Goal: Task Accomplishment & Management: Complete application form

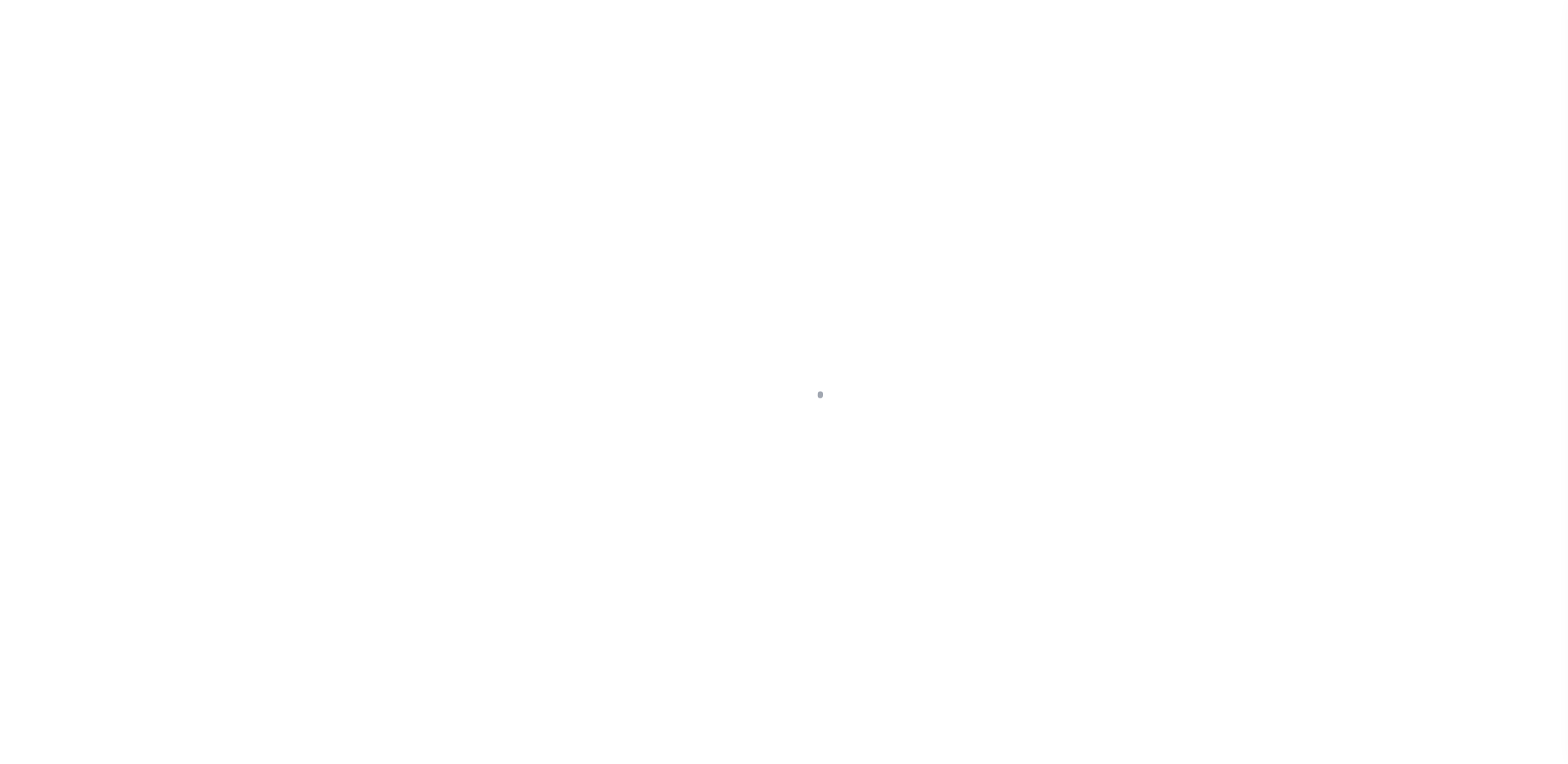
select select "NonEscrow"
select select "Collin"
select select
select select "13949"
select select "2096"
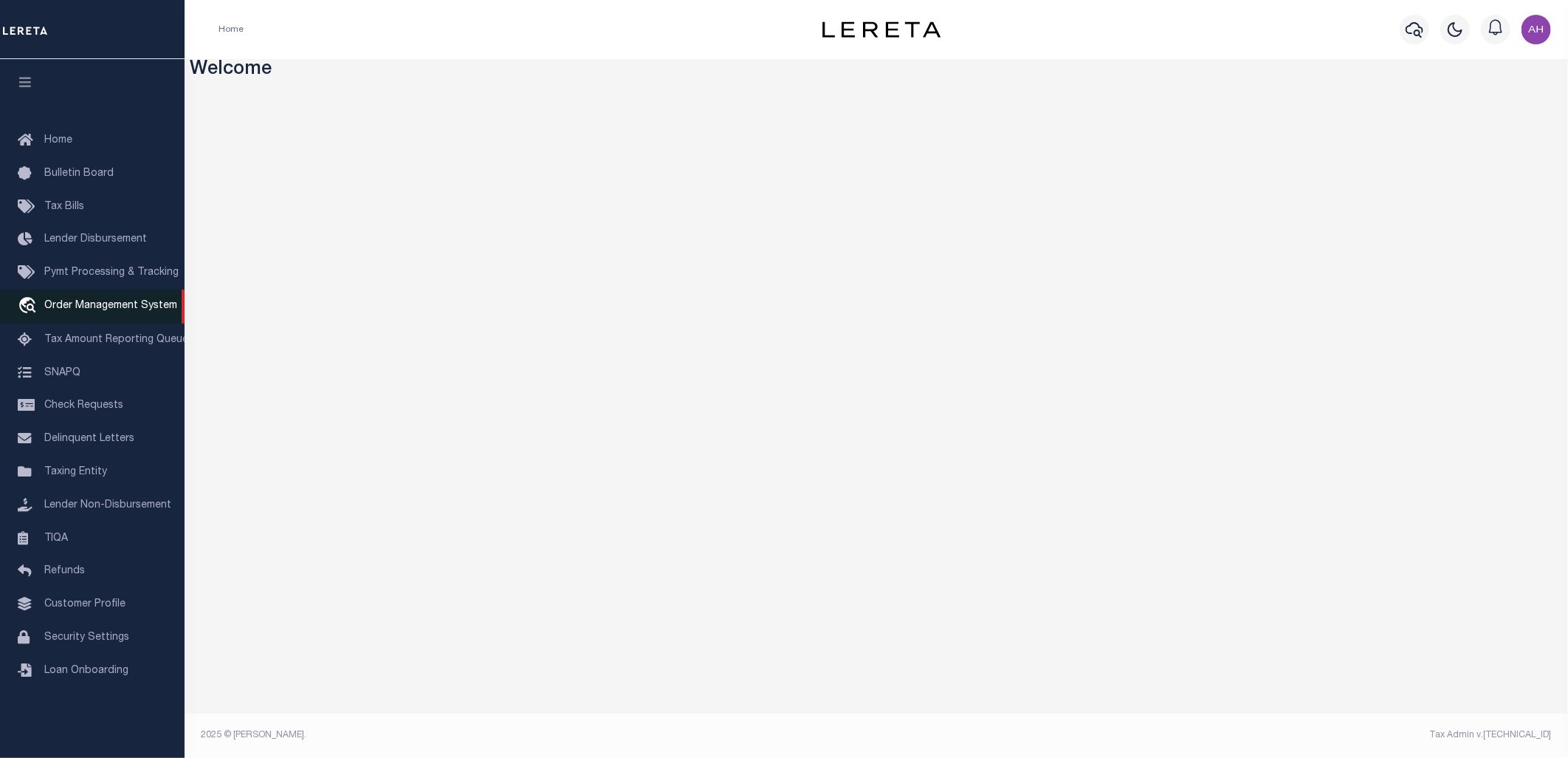
click at [92, 305] on span "Order Management System" at bounding box center [110, 306] width 132 height 10
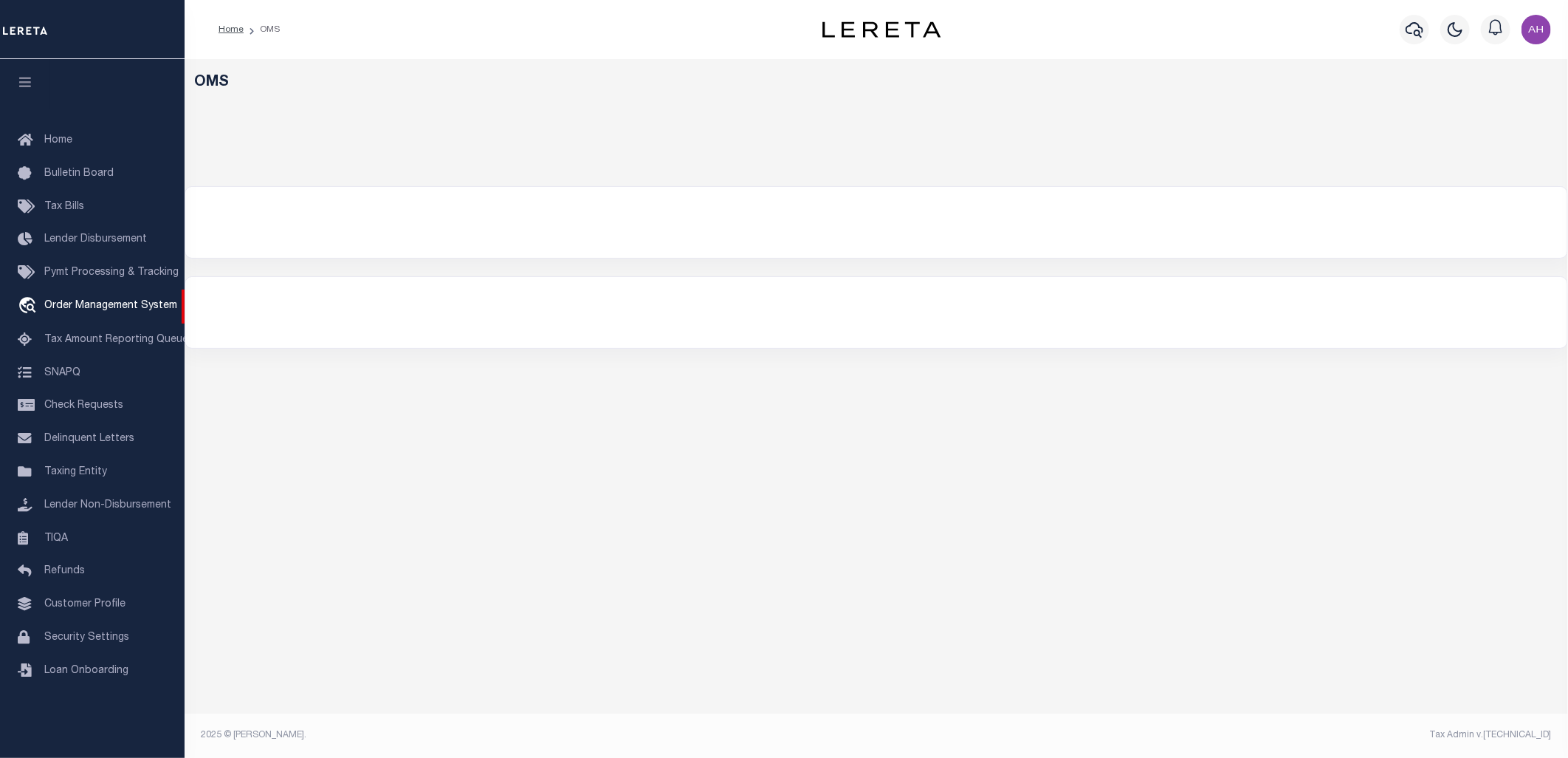
select select "200"
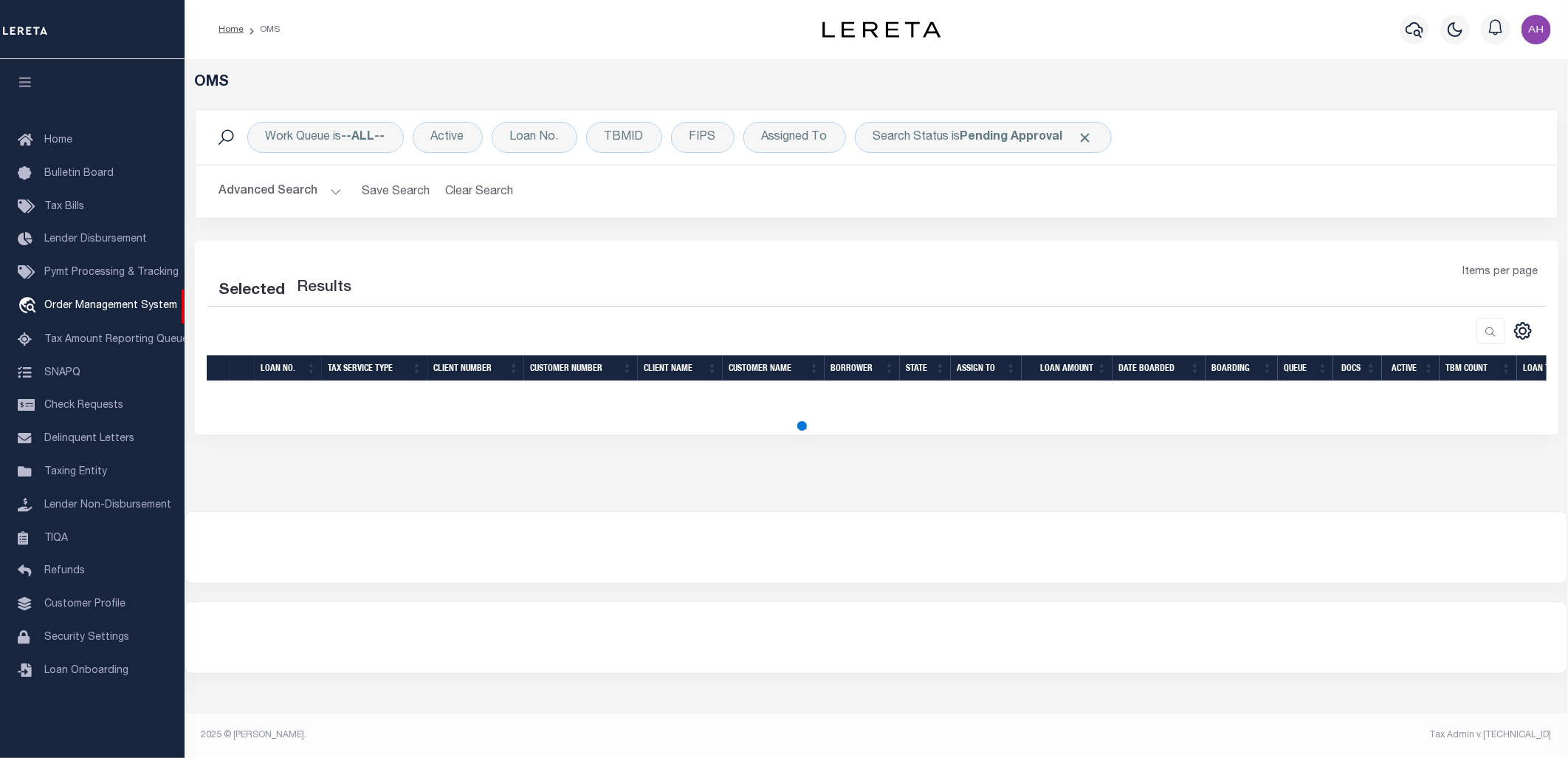
select select "200"
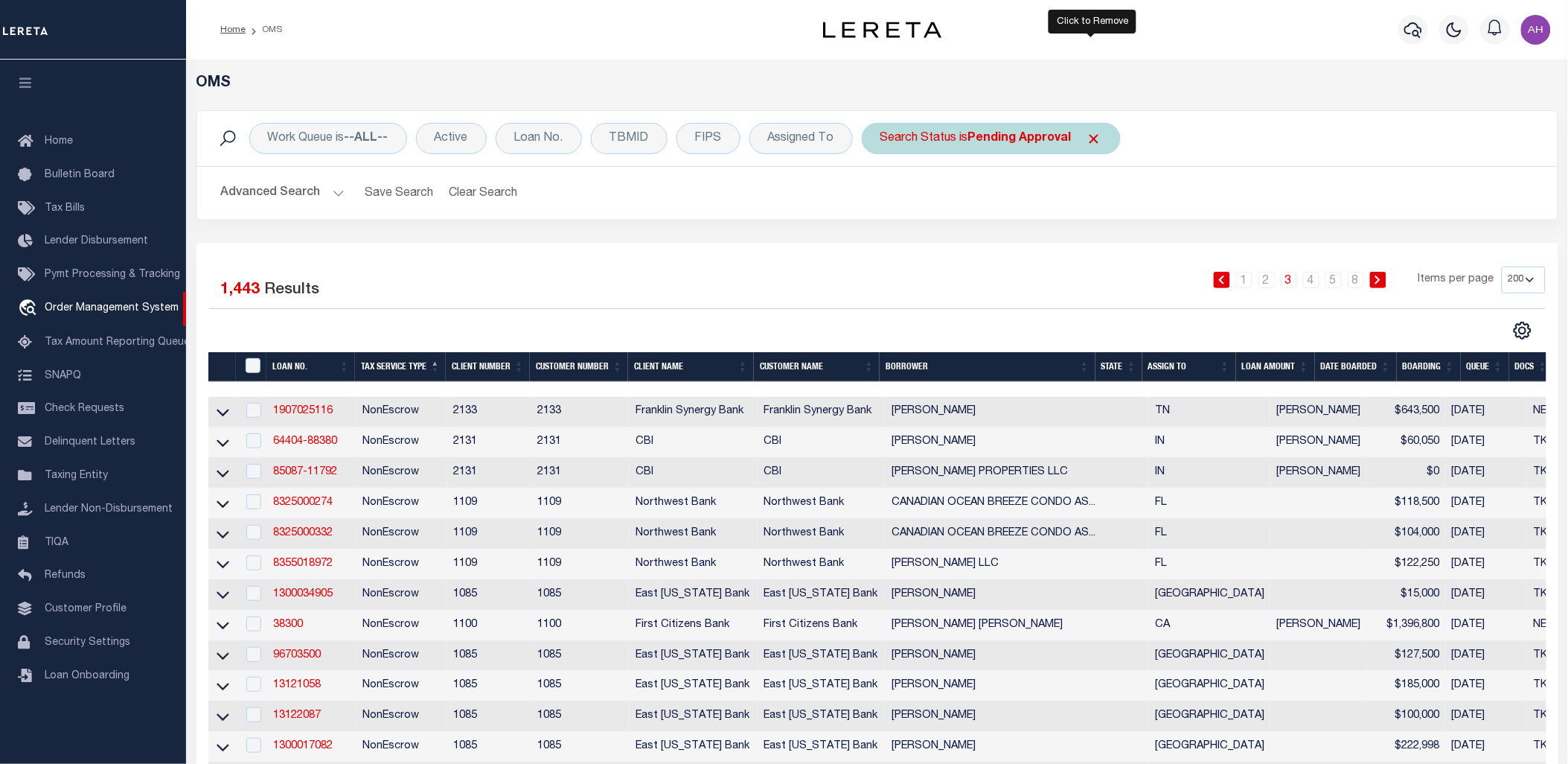
click at [1088, 134] on span "Click to Remove" at bounding box center [1094, 139] width 16 height 16
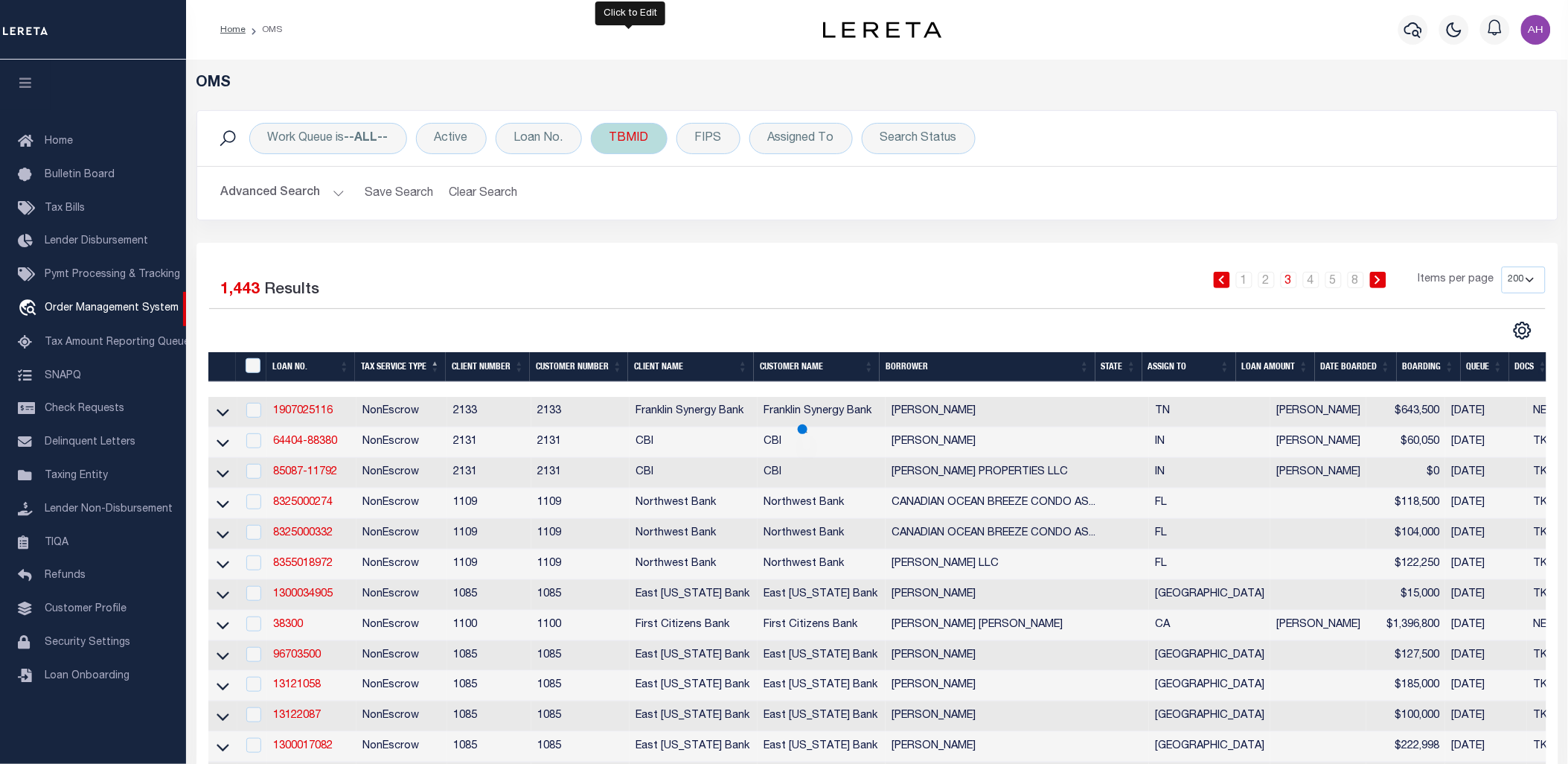
click at [643, 143] on div "TBMID" at bounding box center [629, 138] width 77 height 31
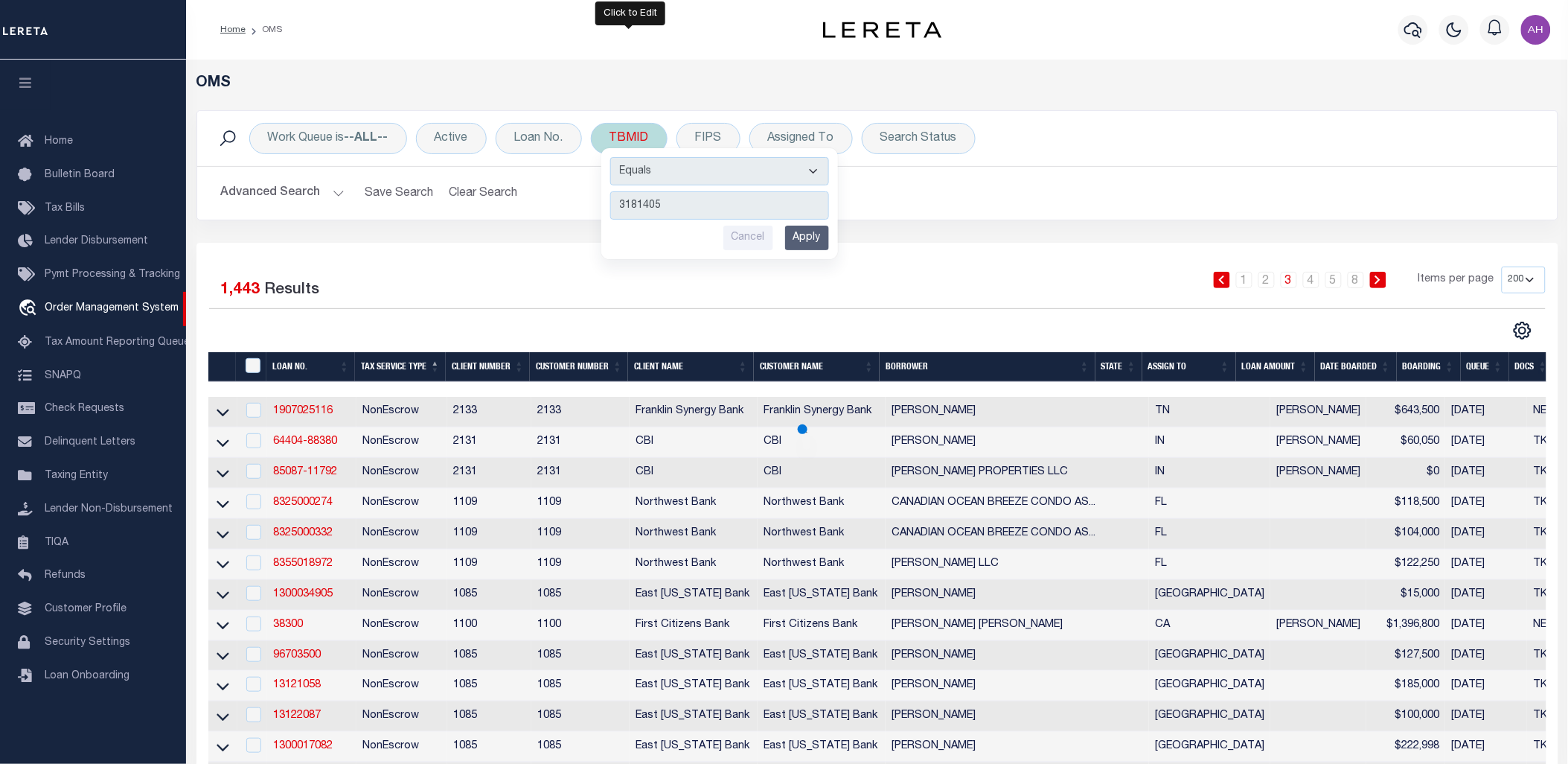
type input "3181405"
click at [800, 243] on input "Apply" at bounding box center [807, 237] width 44 height 24
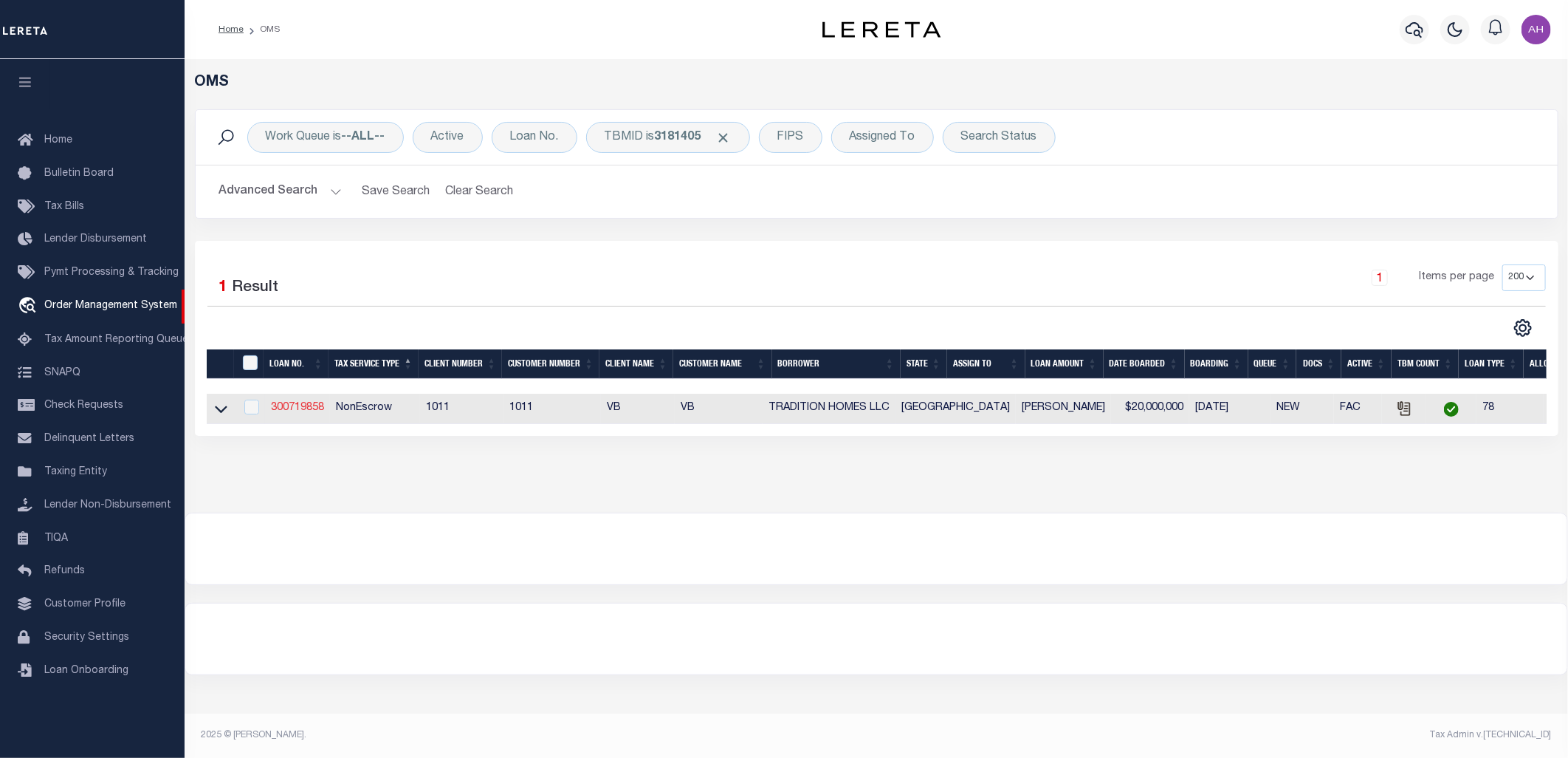
click at [313, 409] on link "300719858" at bounding box center [297, 408] width 53 height 10
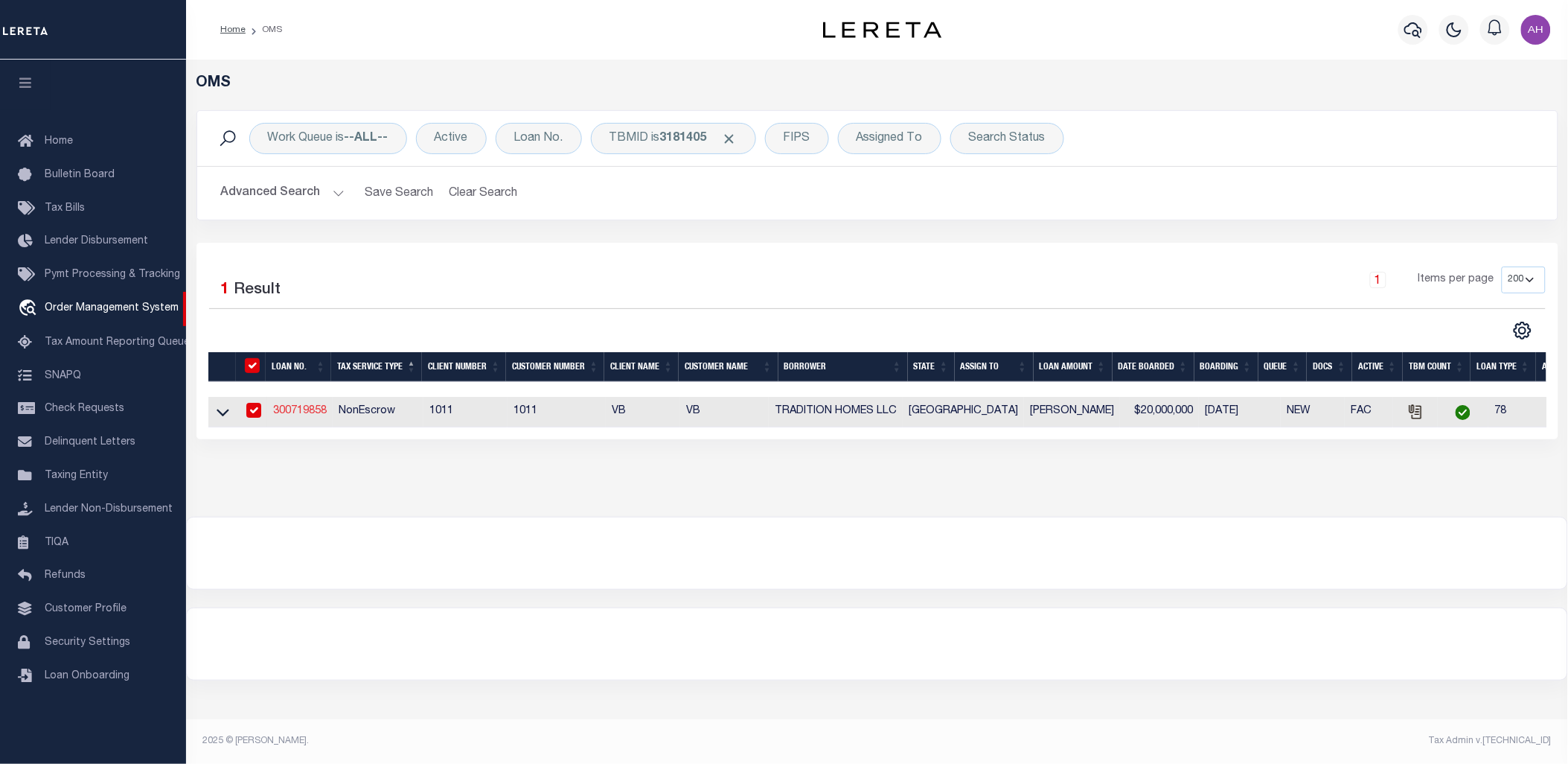
type input "300719858"
type input "TRADITION HOMES LLC"
select select
select select "NonEscrow"
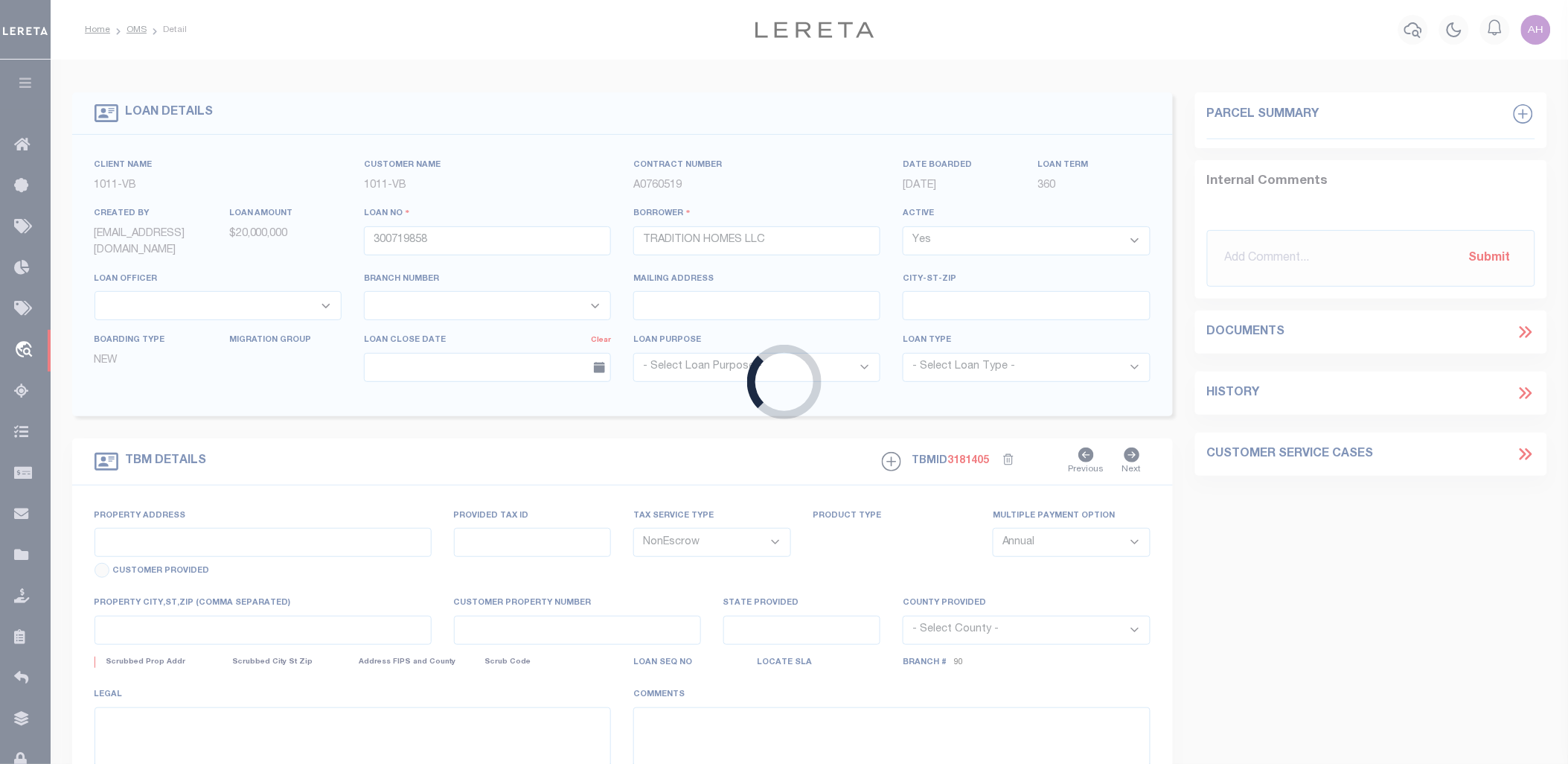
type input "2409 Excelsis Ct"
select select
type input "Celina [GEOGRAPHIC_DATA]"
type input "[GEOGRAPHIC_DATA]"
select select "Collin"
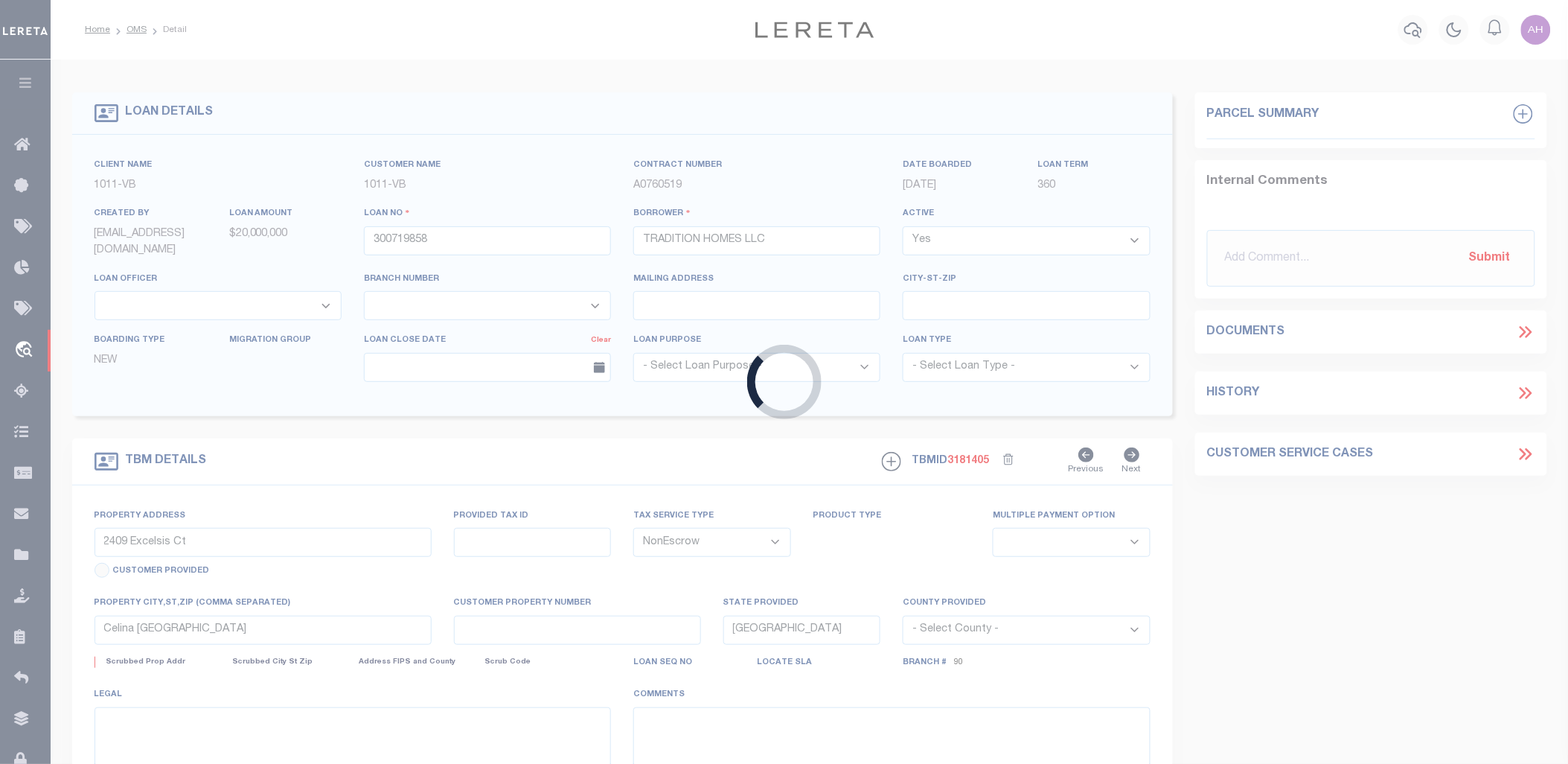
type textarea "CS: per [PERSON_NAME] change the loan officer to [PERSON_NAME] and officer to 9…"
select select "13949"
select select "2096"
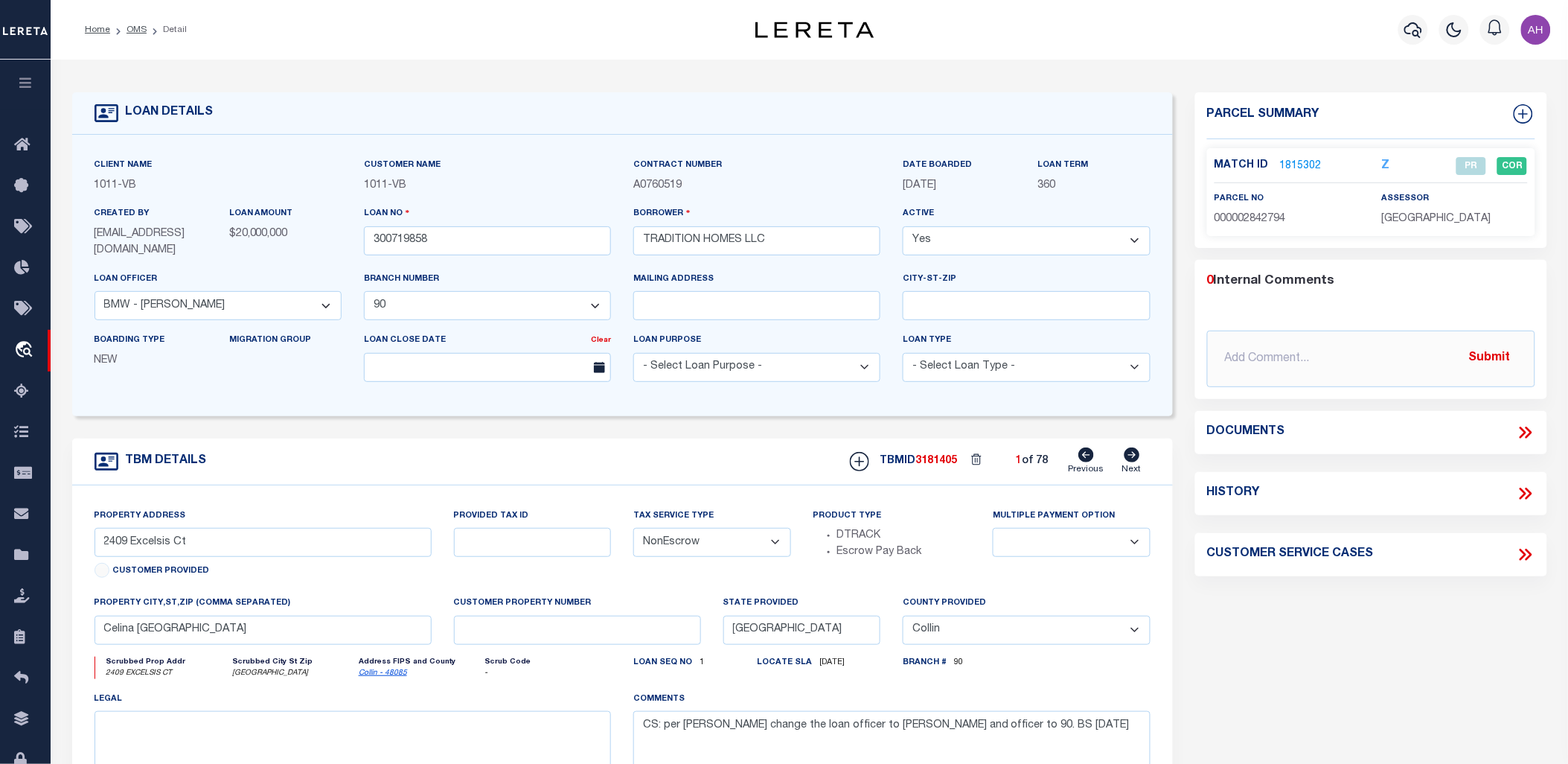
click at [1524, 433] on icon at bounding box center [1523, 433] width 7 height 12
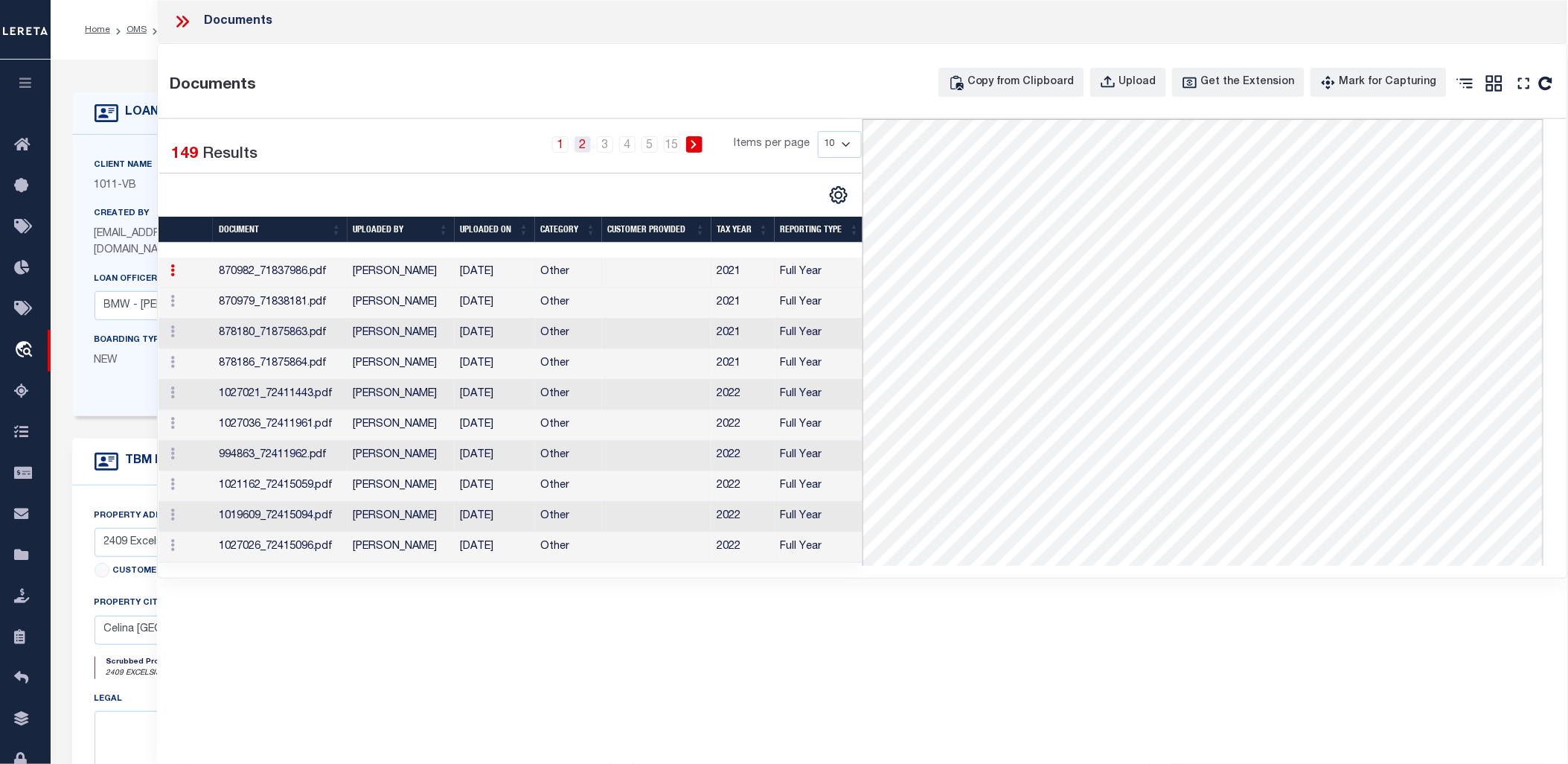
click at [585, 144] on link "2" at bounding box center [582, 144] width 17 height 17
